Goal: Information Seeking & Learning: Learn about a topic

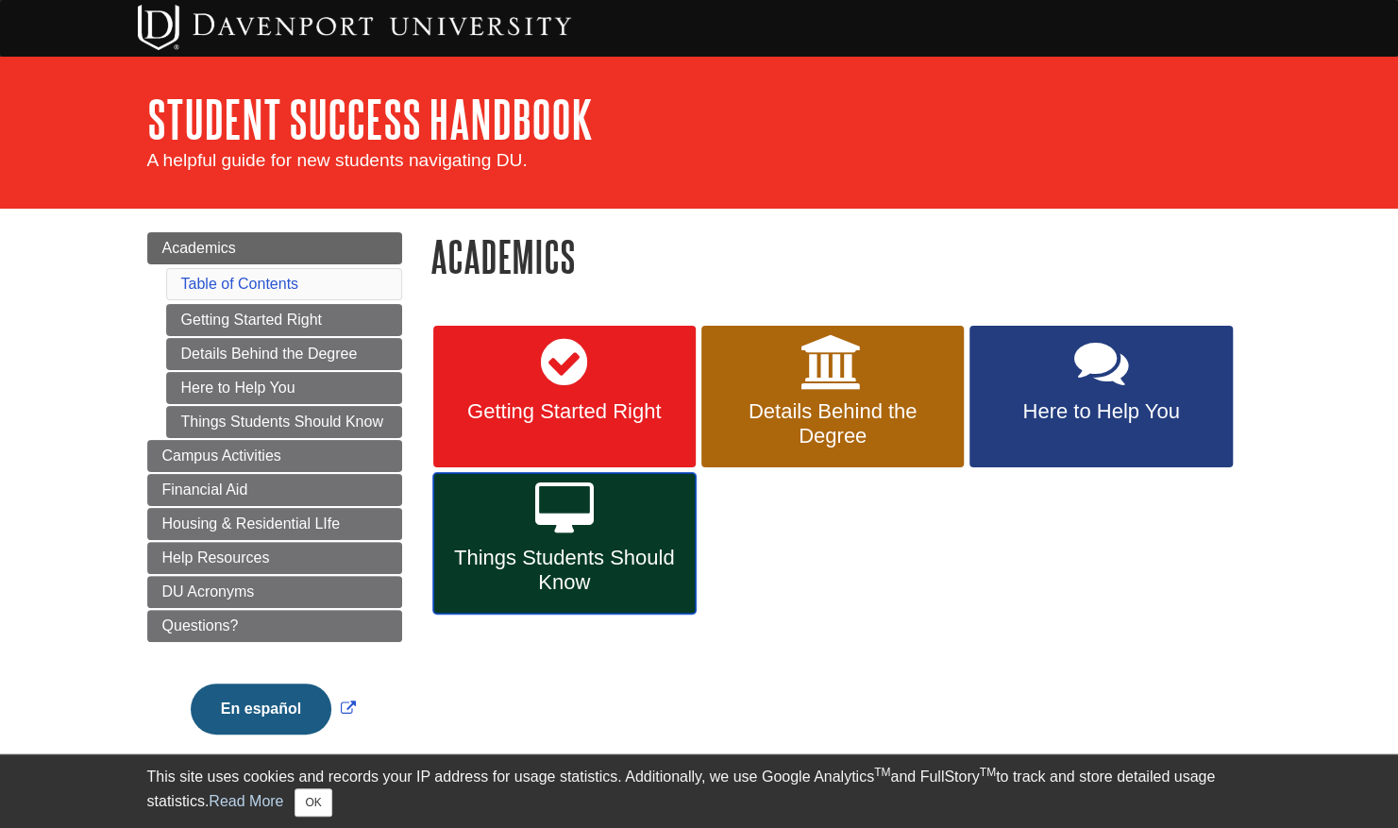
click at [531, 562] on span "Things Students Should Know" at bounding box center [564, 569] width 234 height 49
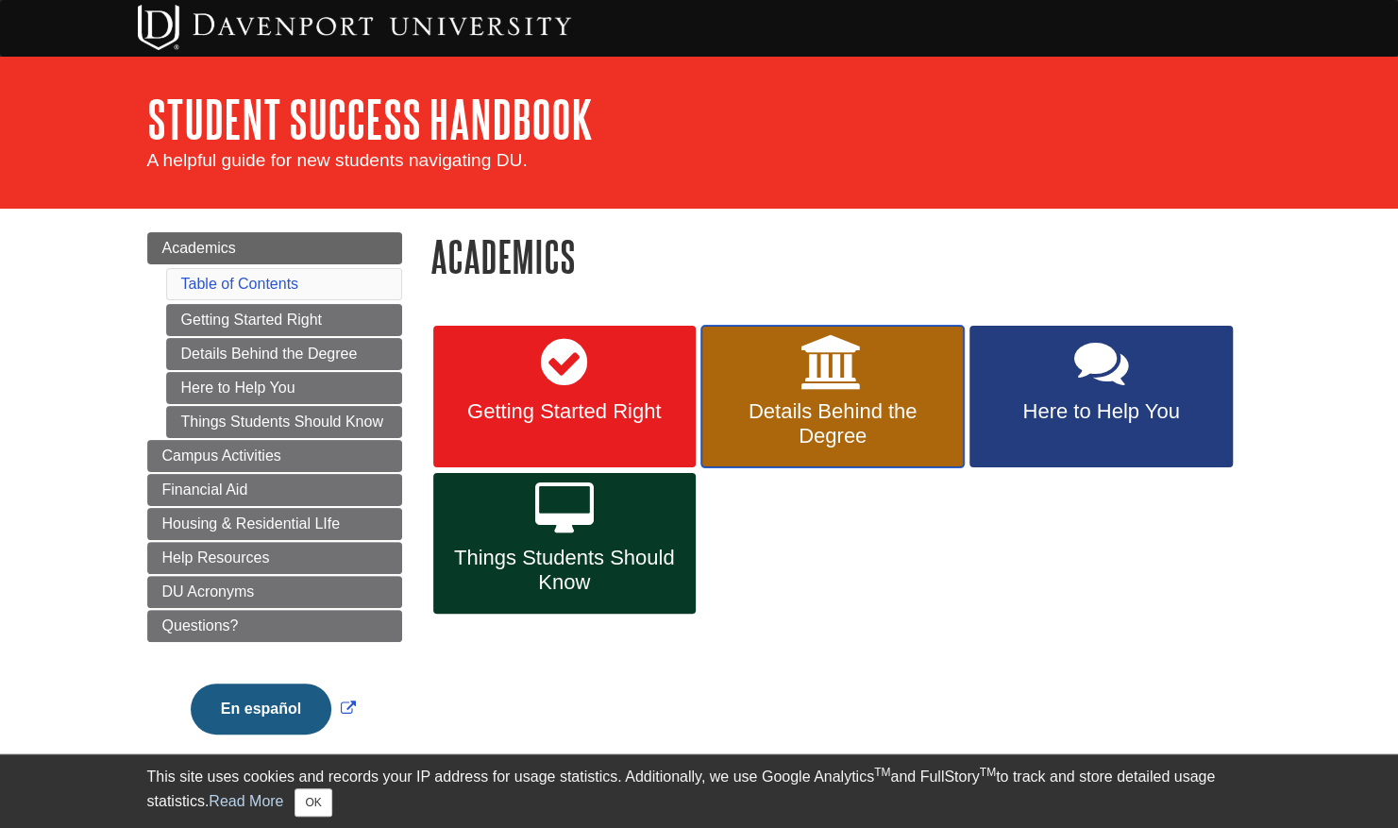
click at [829, 411] on span "Details Behind the Degree" at bounding box center [832, 423] width 234 height 49
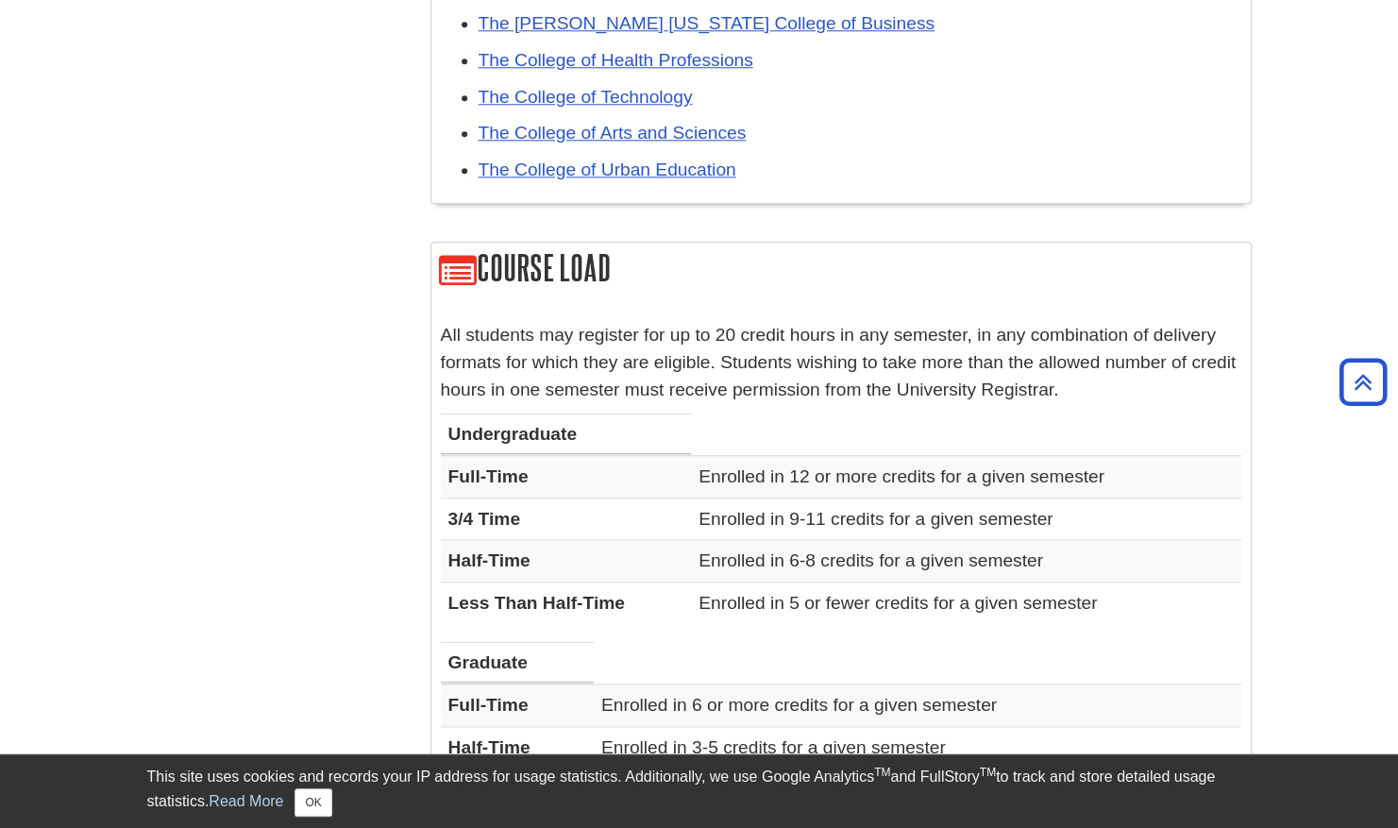
scroll to position [944, 0]
